Goal: Information Seeking & Learning: Learn about a topic

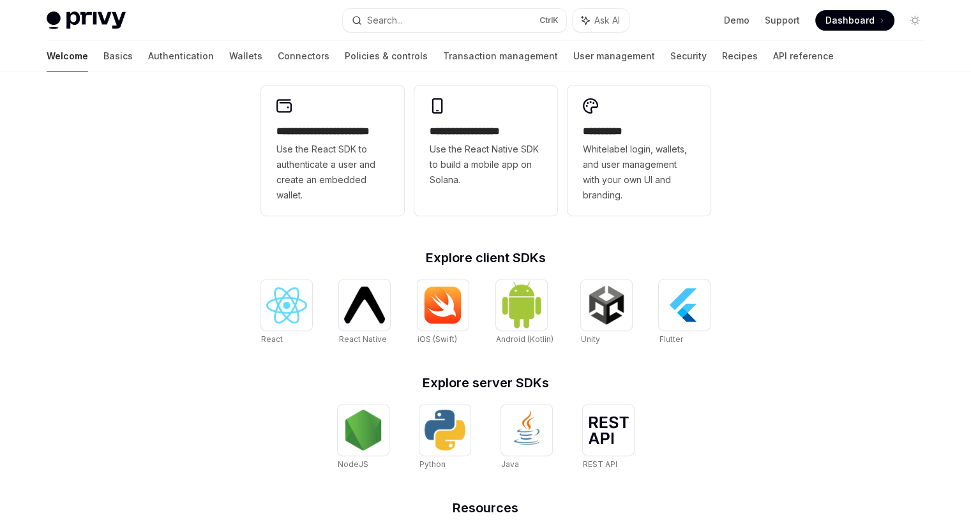
scroll to position [348, 0]
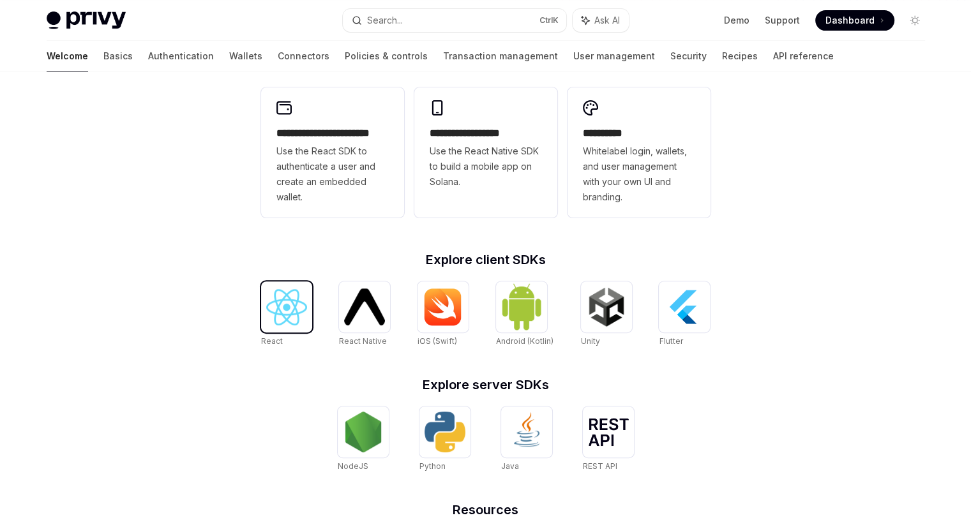
click at [285, 307] on img at bounding box center [286, 307] width 41 height 36
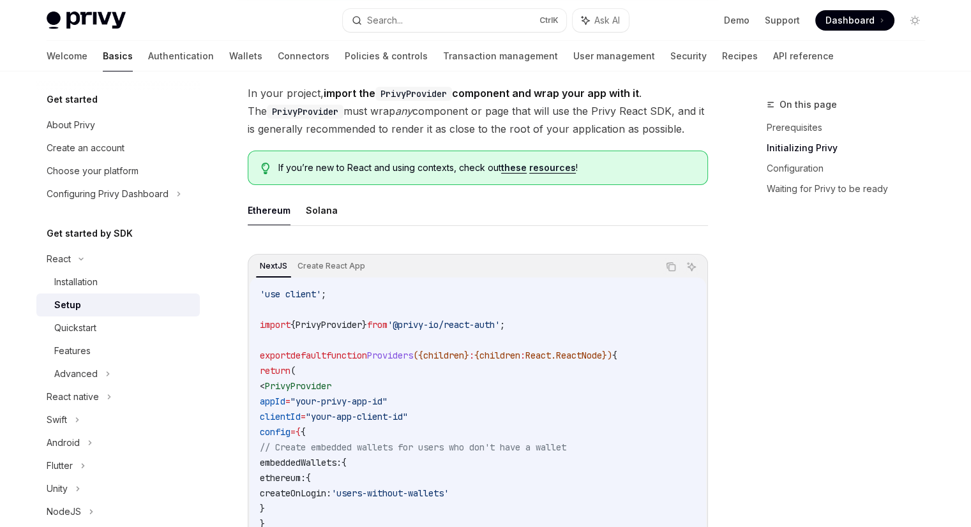
scroll to position [273, 0]
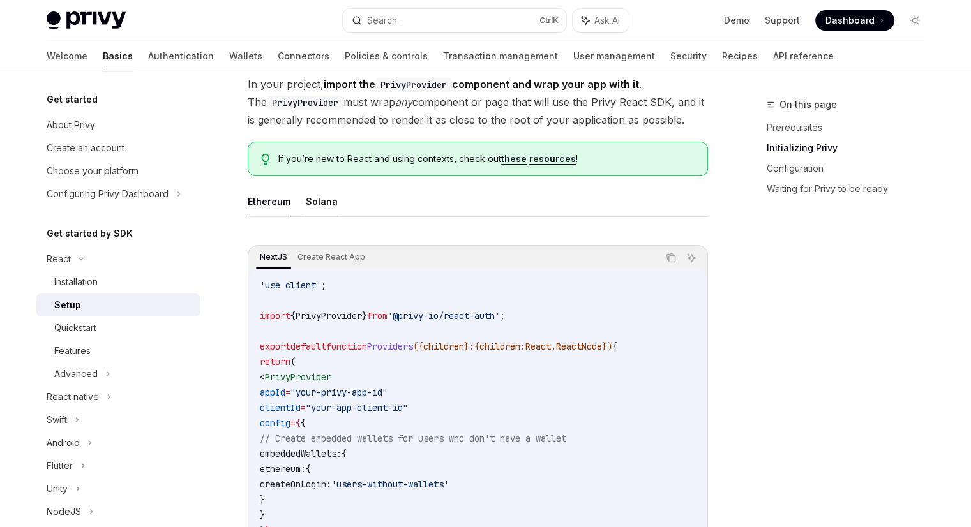
click at [326, 187] on button "Solana" at bounding box center [322, 201] width 32 height 30
click at [263, 192] on button "Ethereum" at bounding box center [269, 201] width 43 height 30
click at [308, 200] on button "Solana" at bounding box center [322, 201] width 32 height 30
type textarea "*"
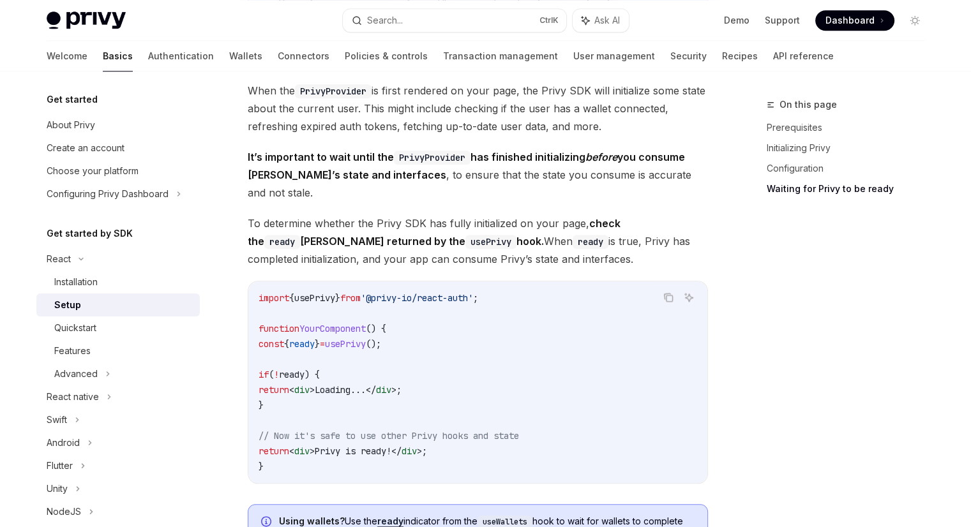
scroll to position [1310, 0]
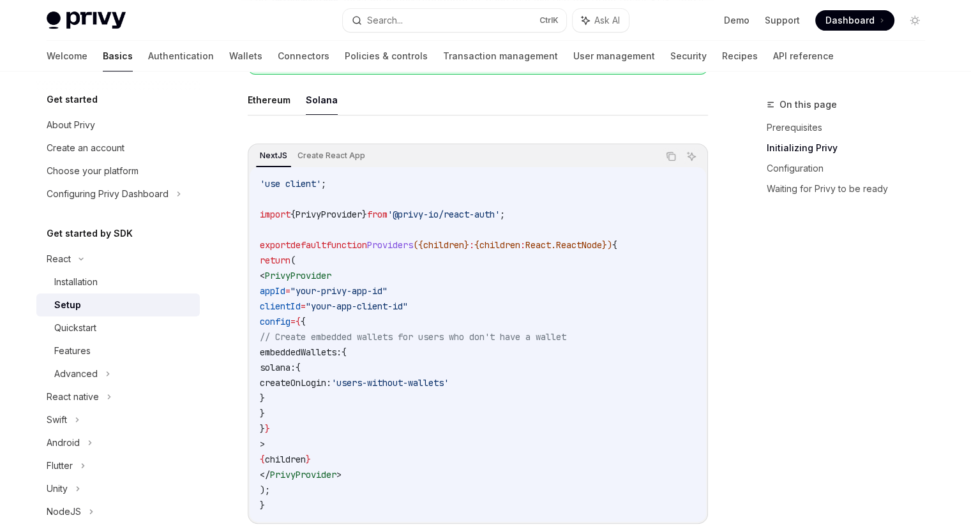
click at [82, 22] on img at bounding box center [86, 20] width 79 height 18
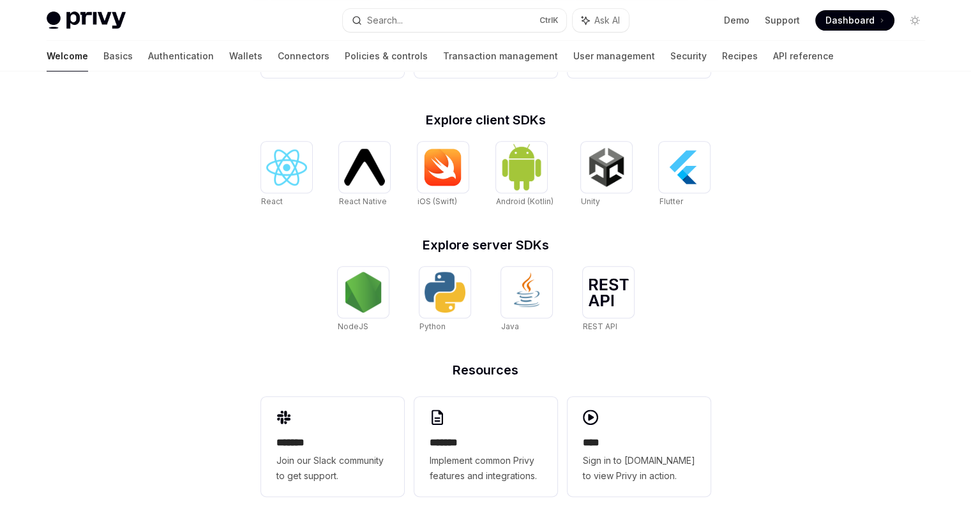
scroll to position [419, 0]
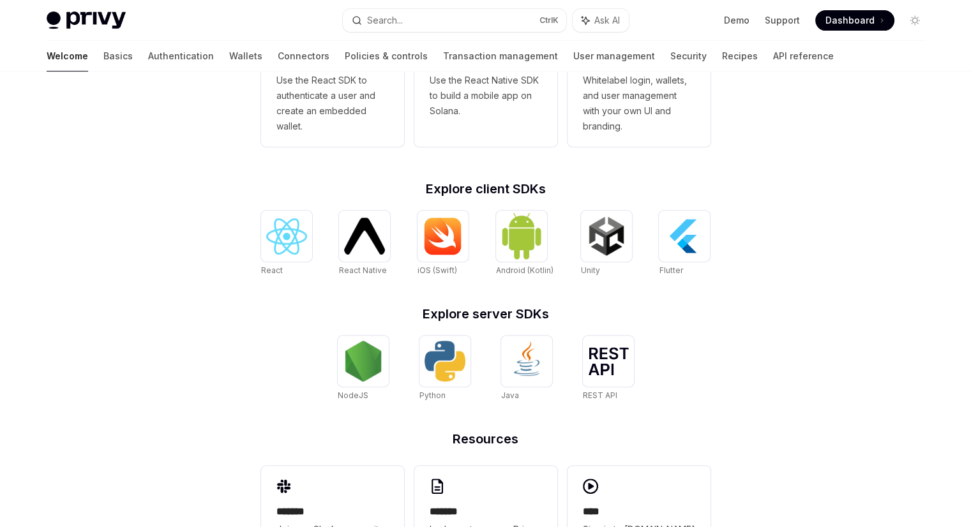
click at [855, 27] on span at bounding box center [855, 20] width 79 height 20
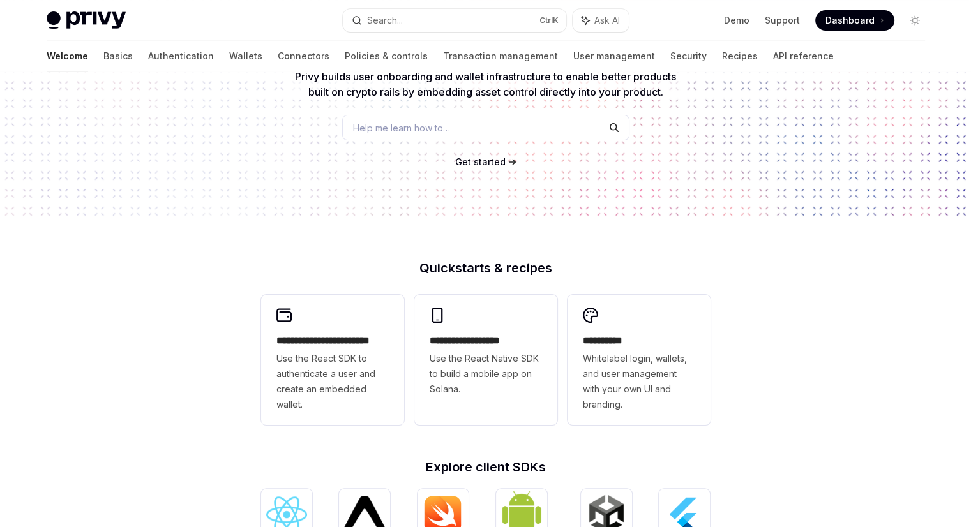
scroll to position [0, 0]
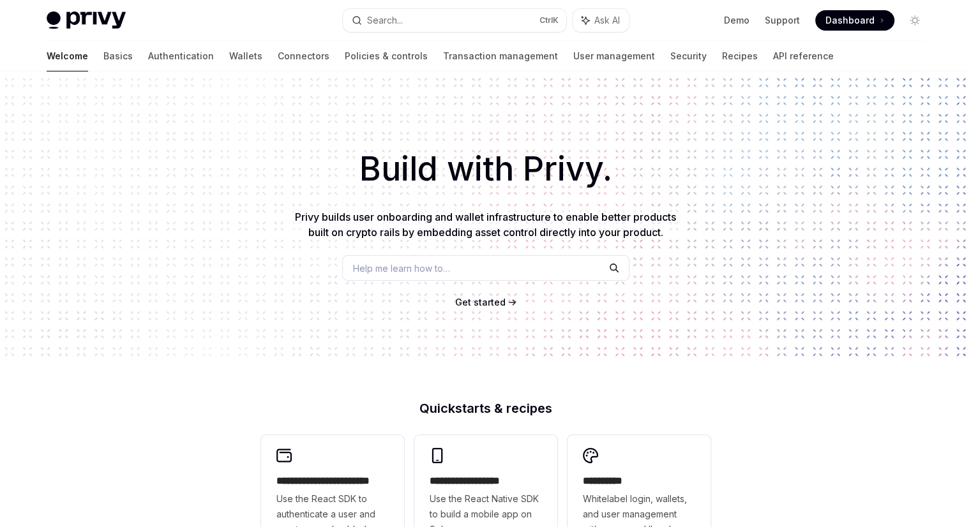
click at [199, 58] on div "Welcome Basics Authentication Wallets Connectors Policies & controls Transactio…" at bounding box center [440, 56] width 787 height 31
click at [148, 58] on link "Authentication" at bounding box center [181, 56] width 66 height 31
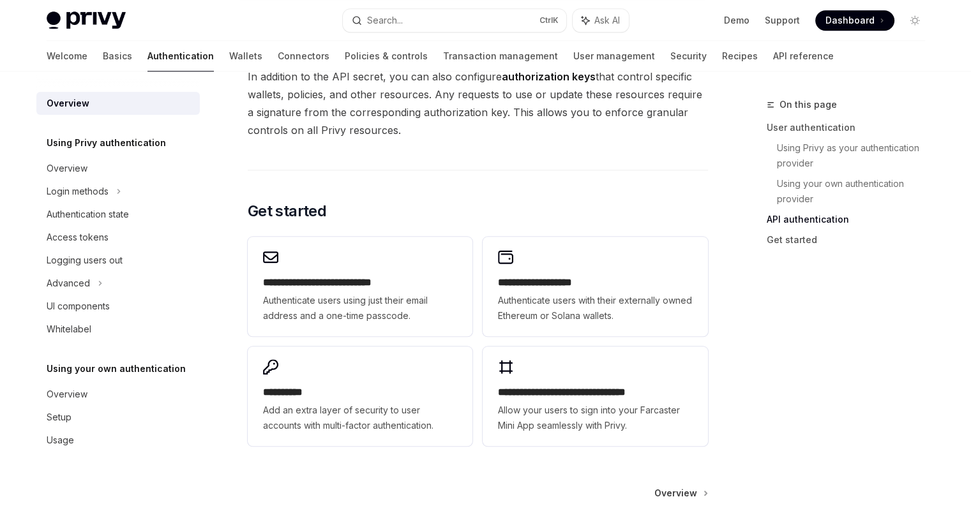
scroll to position [960, 0]
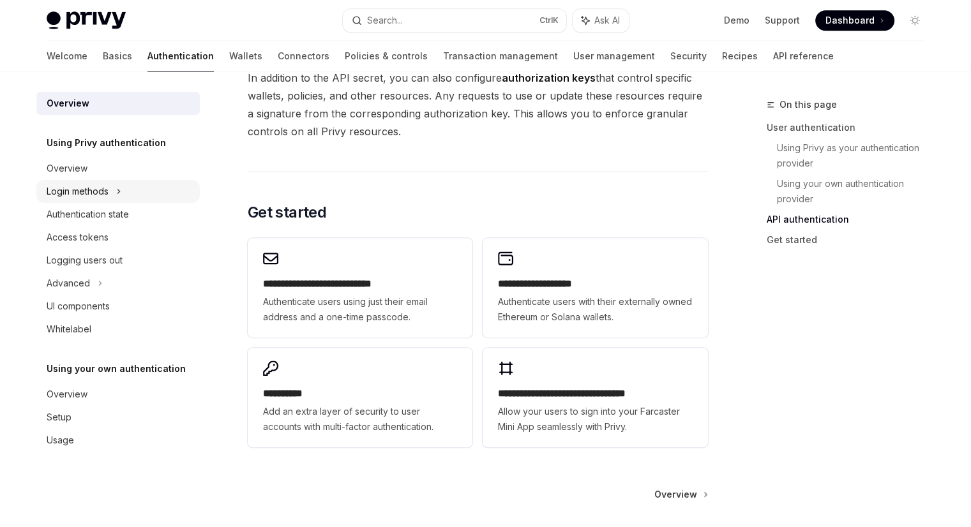
click at [109, 195] on div "Login methods" at bounding box center [78, 191] width 62 height 15
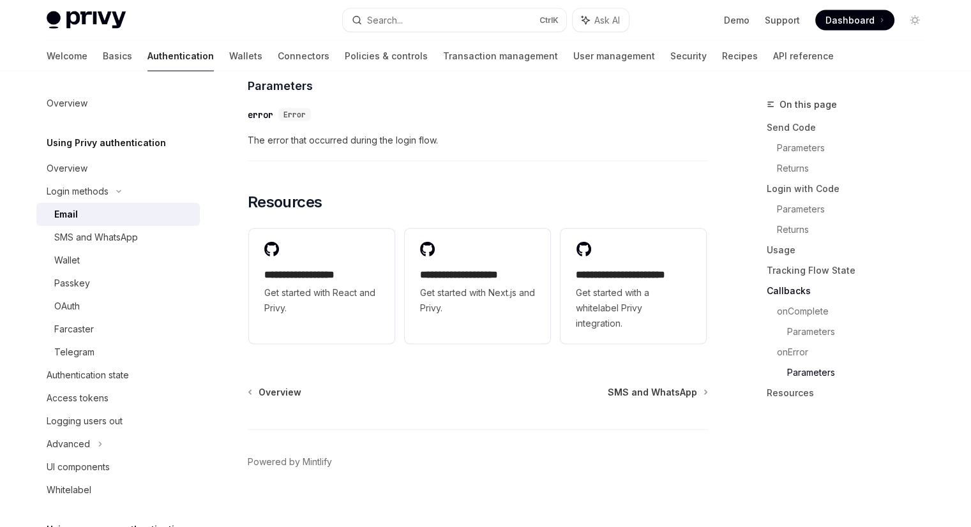
scroll to position [2595, 0]
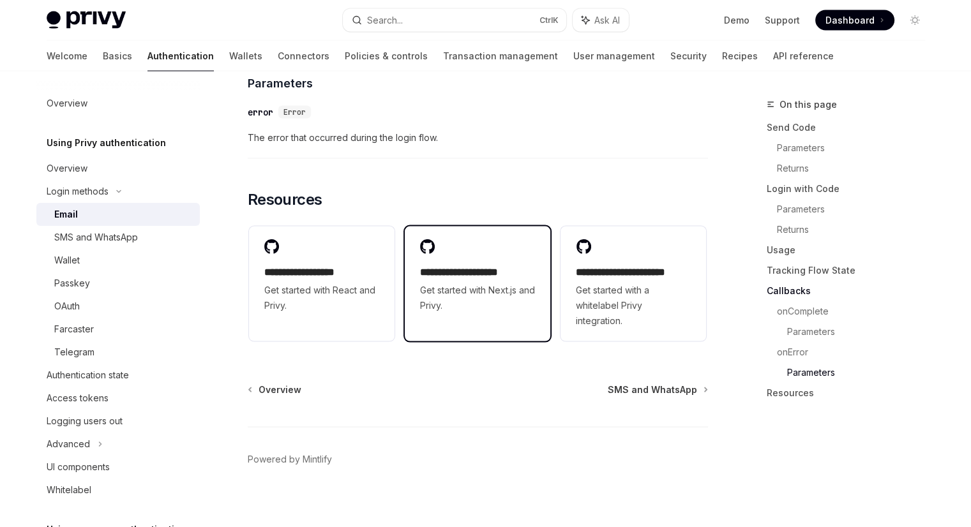
click at [483, 305] on div "**********" at bounding box center [478, 277] width 146 height 100
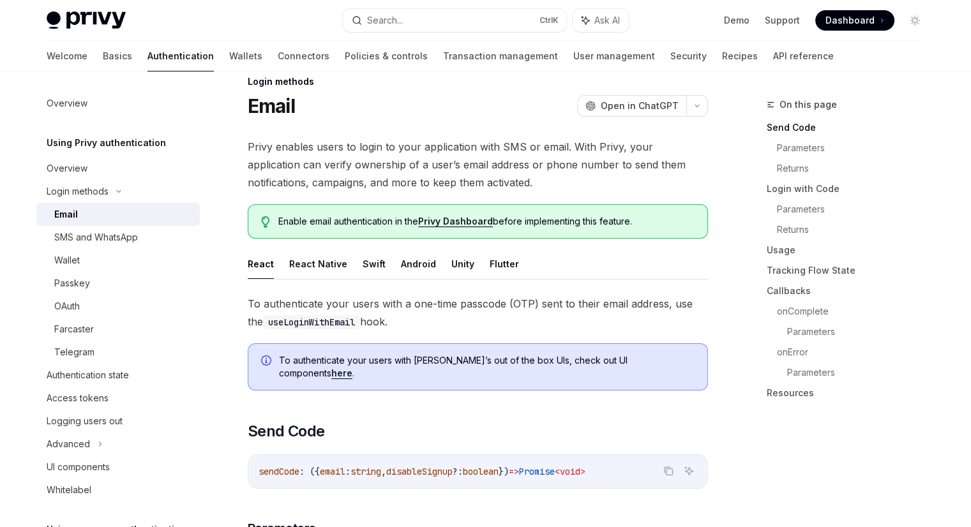
scroll to position [17, 0]
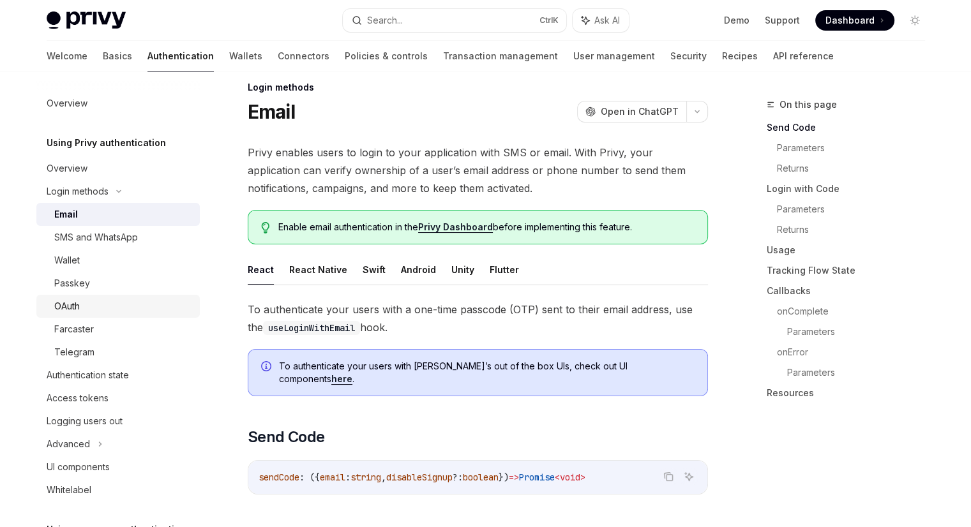
click at [87, 299] on div "OAuth" at bounding box center [123, 306] width 138 height 15
type textarea "*"
